Goal: Task Accomplishment & Management: Manage account settings

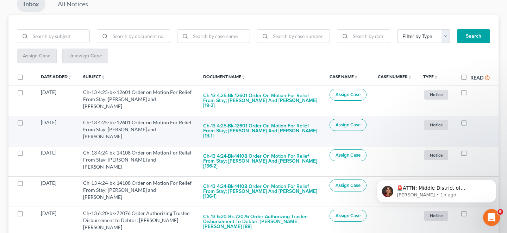
scroll to position [82, 0]
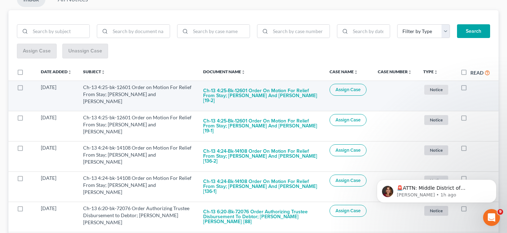
click at [470, 89] on label at bounding box center [470, 89] width 0 height 0
click at [473, 84] on input "checkbox" at bounding box center [475, 86] width 5 height 5
checkbox input "true"
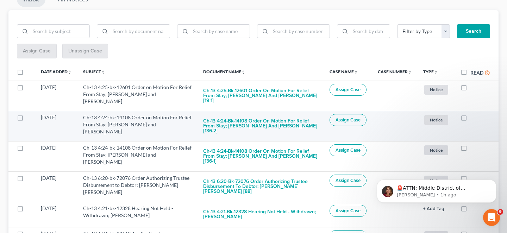
click at [470, 119] on label at bounding box center [470, 119] width 0 height 0
click at [473, 114] on input "checkbox" at bounding box center [475, 116] width 5 height 5
checkbox input "true"
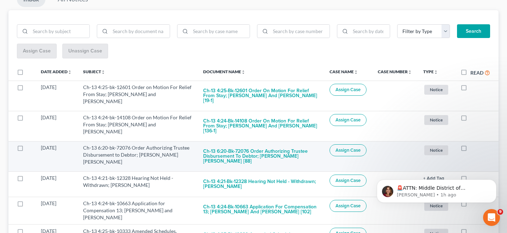
click at [470, 150] on label at bounding box center [470, 150] width 0 height 0
click at [473, 144] on input "checkbox" at bounding box center [475, 146] width 5 height 5
checkbox input "true"
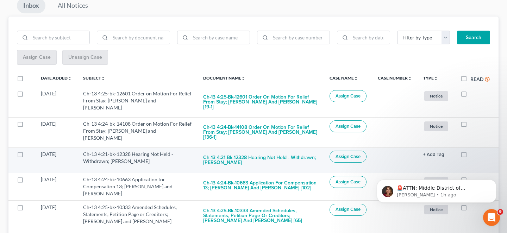
click at [470, 156] on label at bounding box center [470, 156] width 0 height 0
click at [473, 151] on input "checkbox" at bounding box center [475, 153] width 5 height 5
checkbox input "true"
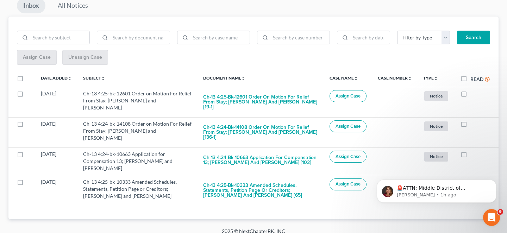
scroll to position [52, 0]
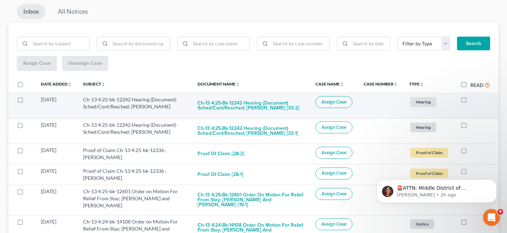
scroll to position [82, 0]
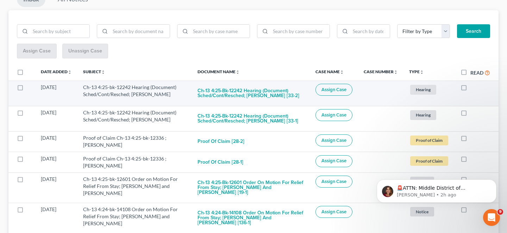
click at [470, 89] on label at bounding box center [470, 89] width 0 height 0
click at [473, 84] on input "checkbox" at bounding box center [475, 86] width 5 height 5
checkbox input "true"
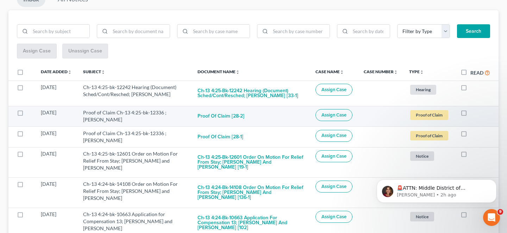
click at [470, 114] on label at bounding box center [470, 114] width 0 height 0
click at [473, 109] on input "checkbox" at bounding box center [475, 111] width 5 height 5
checkbox input "true"
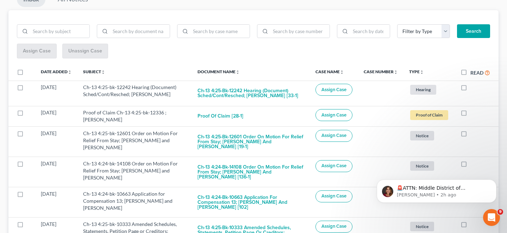
click at [470, 114] on label at bounding box center [470, 114] width 0 height 0
click at [473, 109] on input "checkbox" at bounding box center [475, 111] width 5 height 5
checkbox input "true"
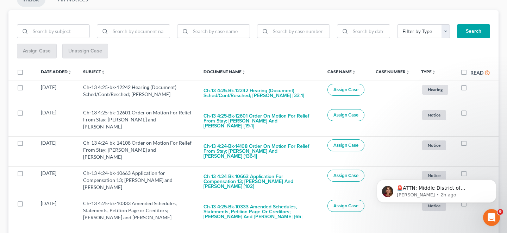
scroll to position [76, 0]
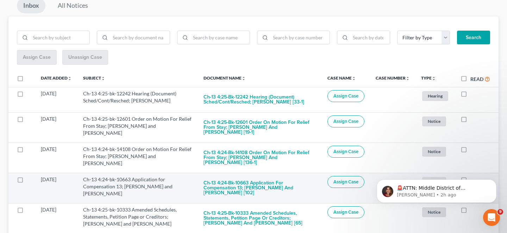
click at [470, 181] on label at bounding box center [470, 181] width 0 height 0
click at [473, 176] on input "checkbox" at bounding box center [475, 178] width 5 height 5
checkbox input "true"
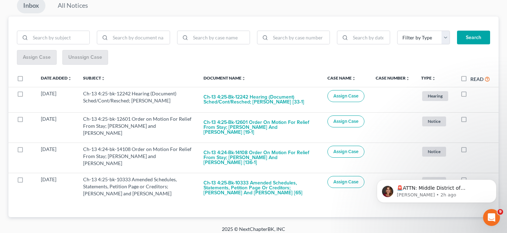
scroll to position [52, 0]
